Goal: Transaction & Acquisition: Purchase product/service

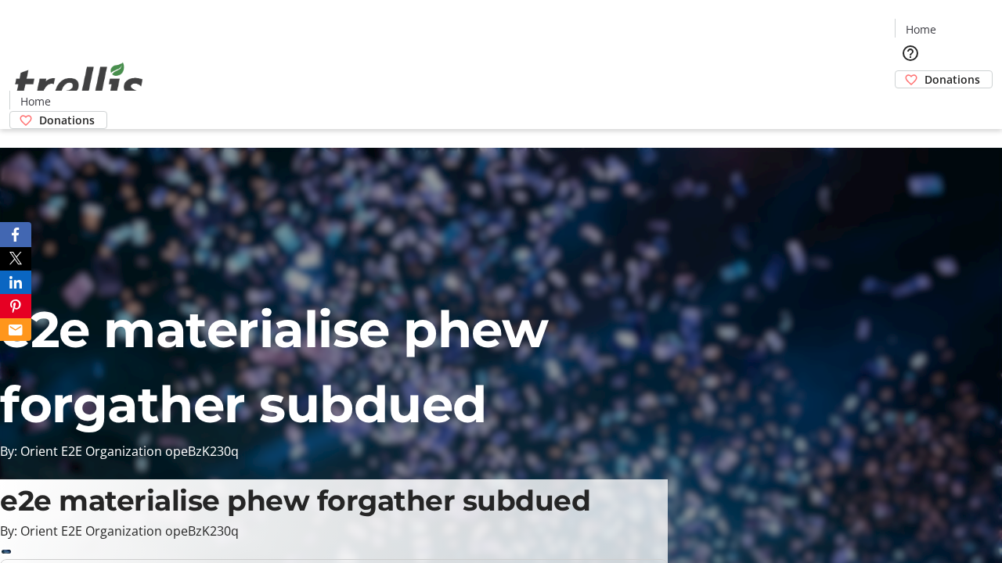
click at [924, 71] on span "Donations" at bounding box center [952, 79] width 56 height 16
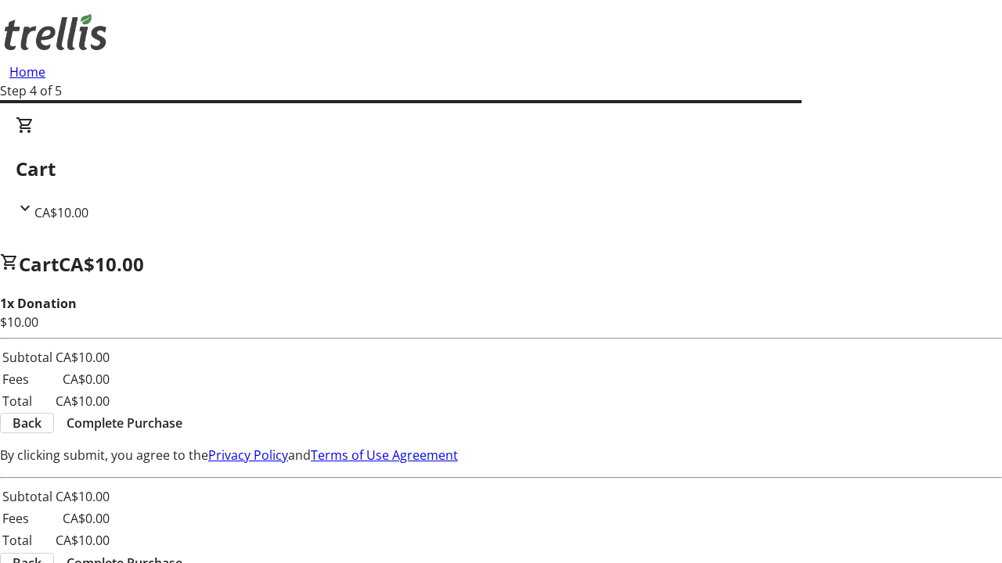
click at [182, 414] on span "Complete Purchase" at bounding box center [125, 423] width 116 height 19
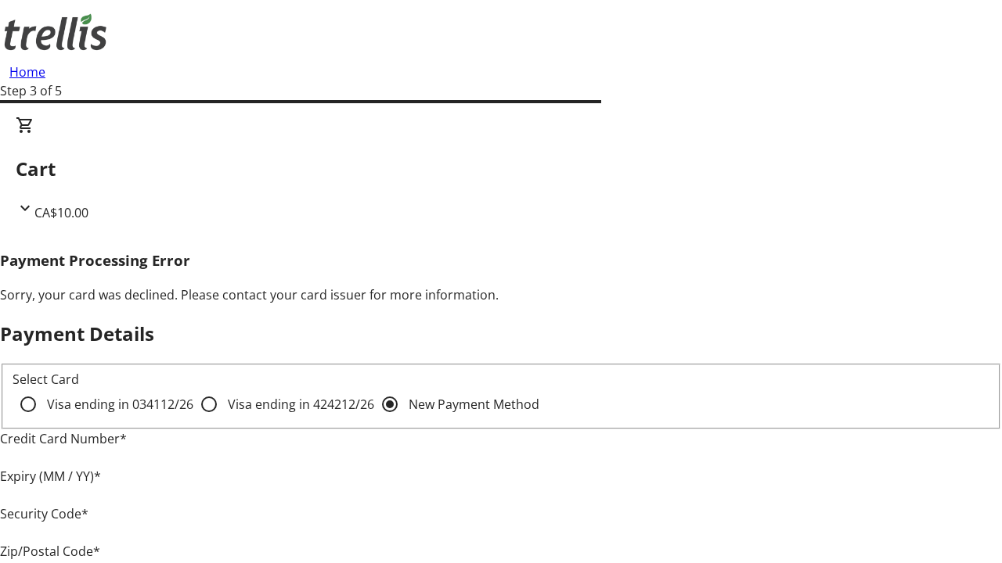
click at [193, 418] on input "Visa ending in 4242 12/26" at bounding box center [208, 404] width 31 height 31
radio input "true"
